Goal: Complete application form

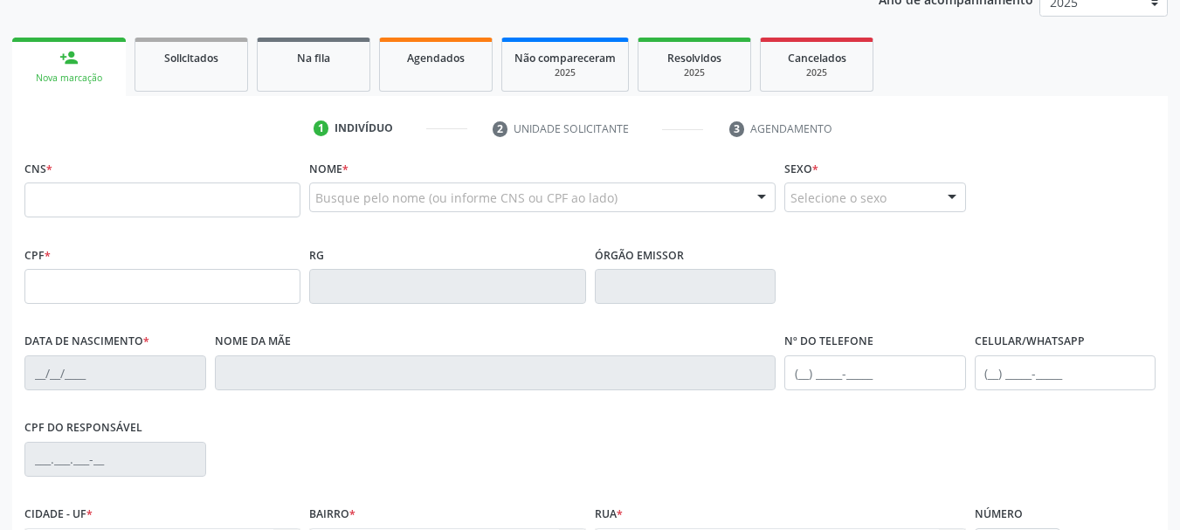
scroll to position [262, 0]
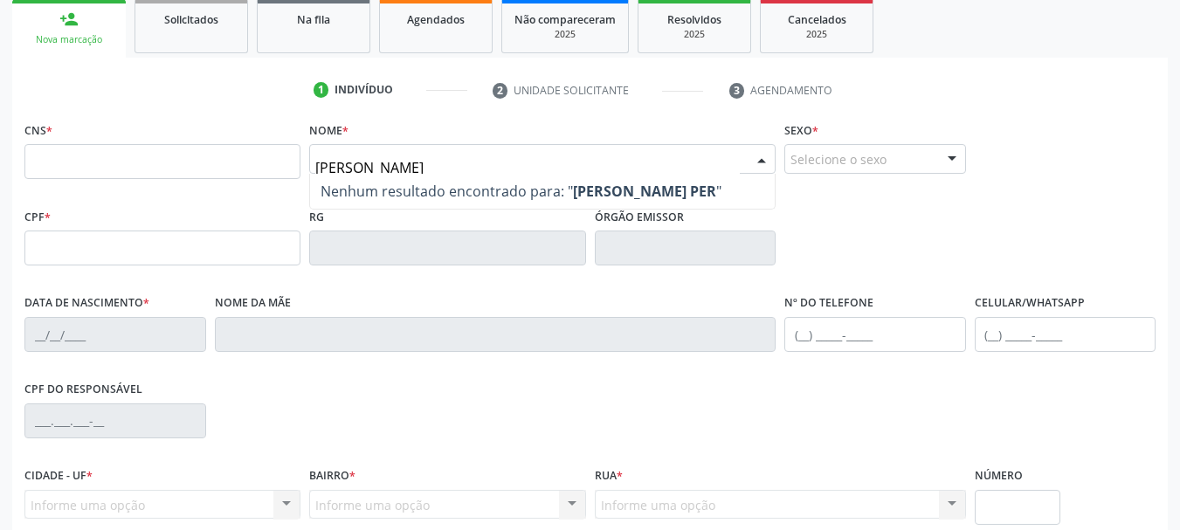
type input "[PERSON_NAME]"
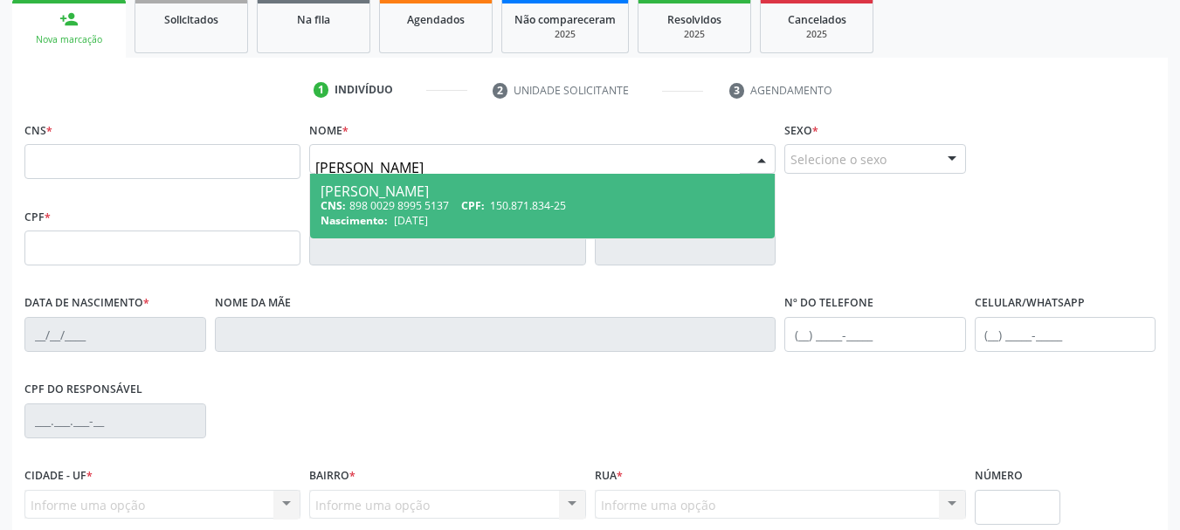
click at [511, 201] on span "150.871.834-25" at bounding box center [528, 205] width 76 height 15
type input "898 0029 8995 5137"
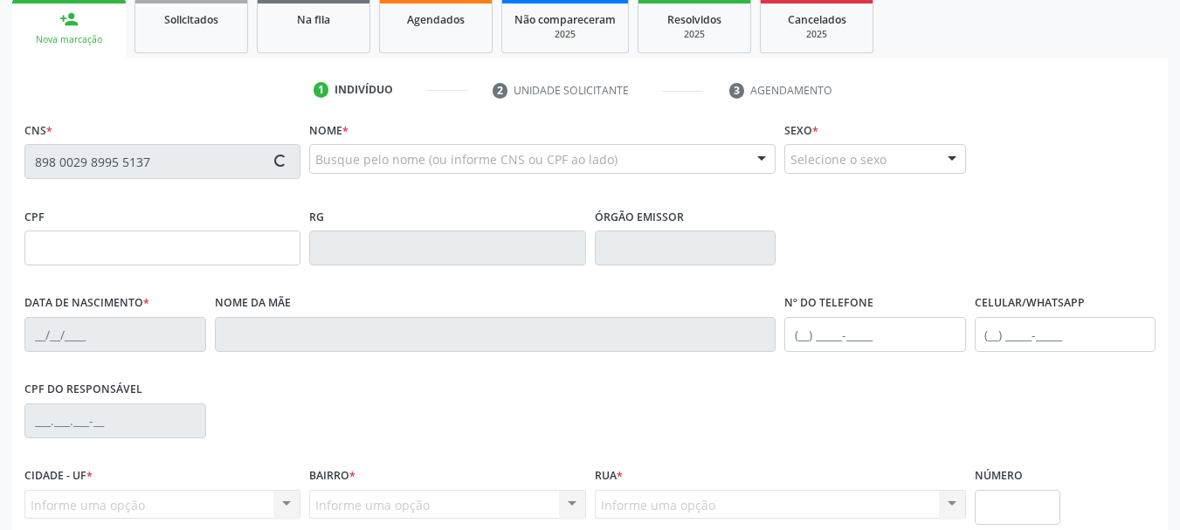
type input "150.871.834-25"
type input "[DATE]"
type input "[PERSON_NAME]"
type input "[PHONE_NUMBER]"
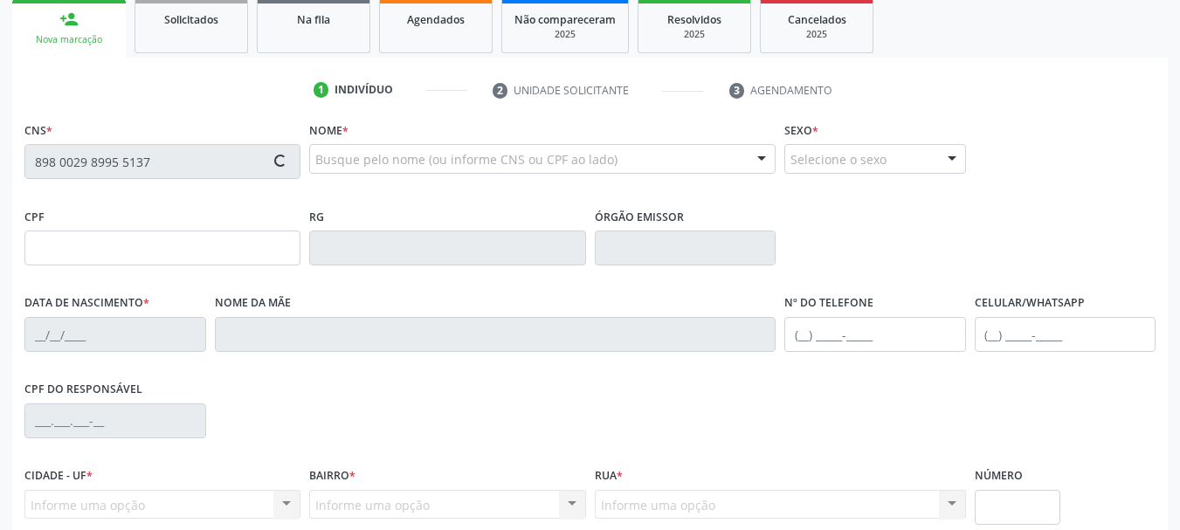
type input "598.093.374-34"
type input "344"
